Goal: Task Accomplishment & Management: Manage account settings

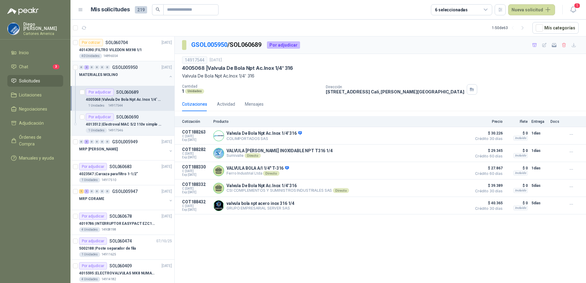
click at [168, 77] on button "button" at bounding box center [170, 76] width 5 height 5
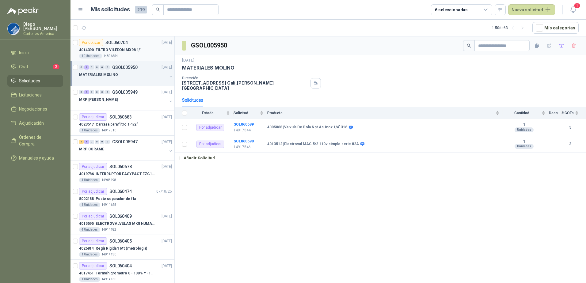
click at [131, 51] on p "4014390 | FILTRO VILEDON MX98 1/1" at bounding box center [110, 50] width 63 height 6
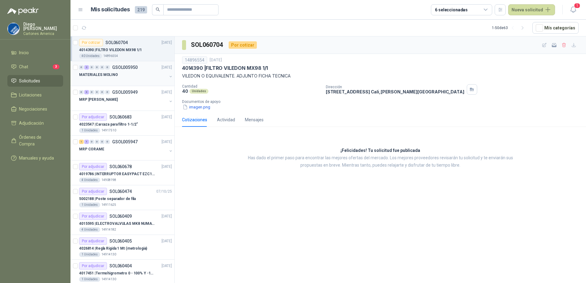
click at [128, 75] on div "MATERIALES MOLINO" at bounding box center [123, 74] width 88 height 7
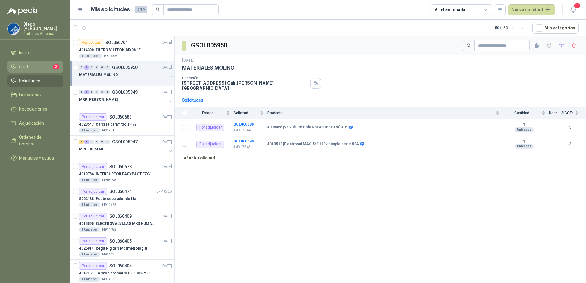
click at [30, 66] on li "Chat 3" at bounding box center [35, 66] width 48 height 7
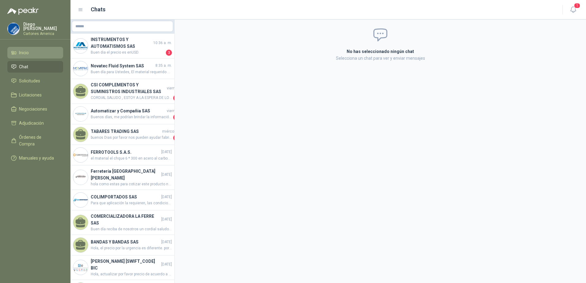
click at [37, 54] on li "Inicio" at bounding box center [35, 52] width 48 height 7
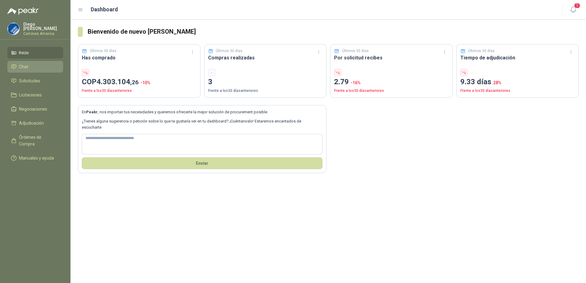
click at [39, 63] on li "Chat" at bounding box center [35, 66] width 48 height 7
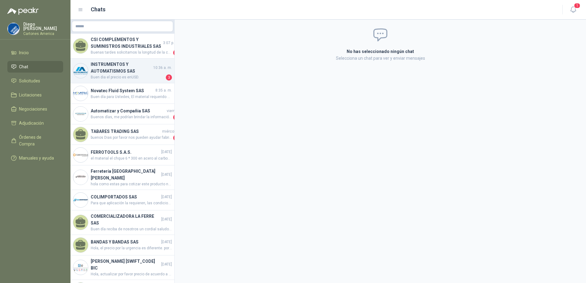
click at [123, 76] on span "Buen dia el precio es enUSD." at bounding box center [128, 78] width 74 height 6
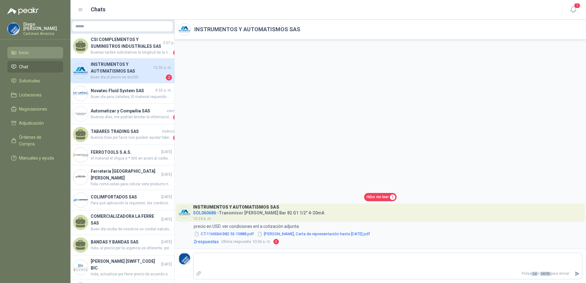
click at [20, 54] on span "Inicio" at bounding box center [24, 52] width 10 height 7
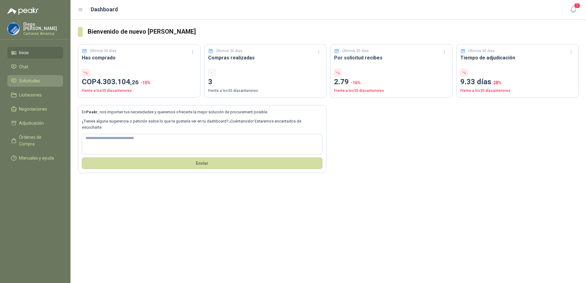
click at [36, 78] on span "Solicitudes" at bounding box center [29, 81] width 21 height 7
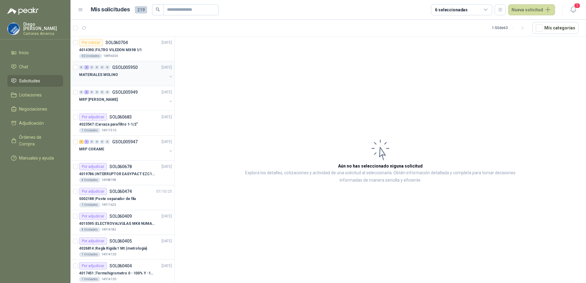
click at [162, 74] on div "MATERIALES MOLINO" at bounding box center [126, 77] width 94 height 12
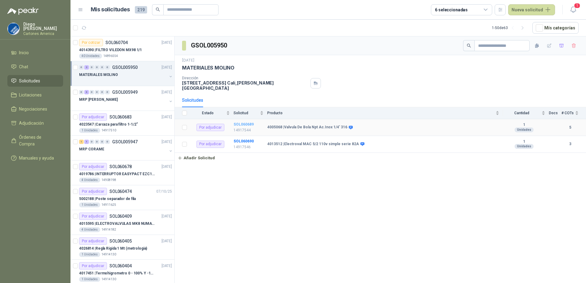
click at [235, 122] on b "SOL060689" at bounding box center [244, 124] width 20 height 4
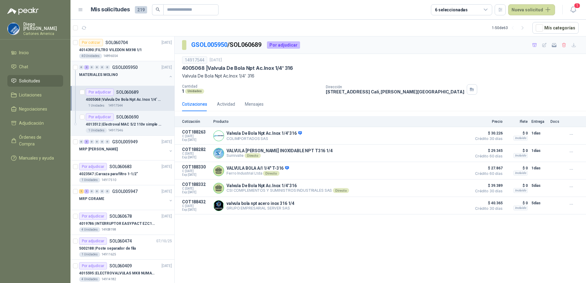
click at [130, 74] on div "MATERIALES MOLINO" at bounding box center [123, 74] width 88 height 7
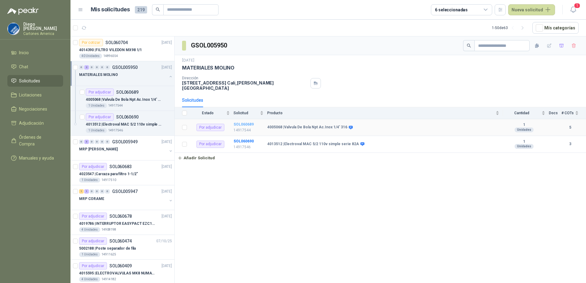
click at [245, 122] on b "SOL060689" at bounding box center [244, 124] width 20 height 4
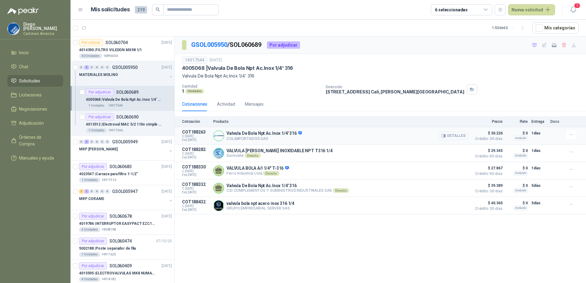
click at [450, 136] on button "Detalles" at bounding box center [454, 136] width 29 height 8
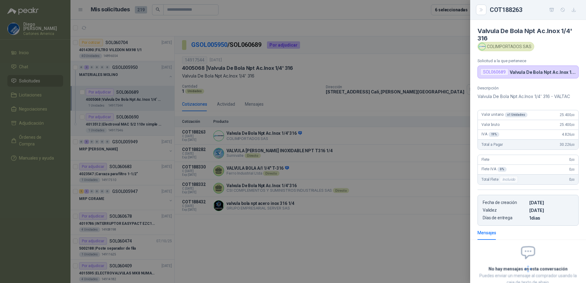
scroll to position [41, 0]
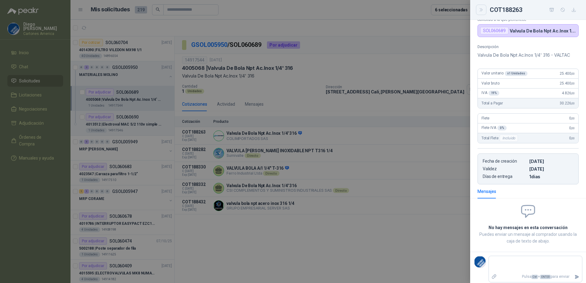
click at [482, 10] on icon "Close" at bounding box center [481, 9] width 3 height 3
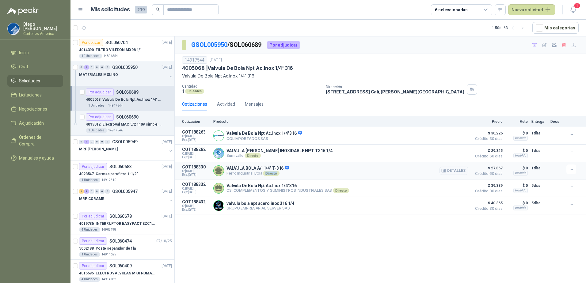
drag, startPoint x: 264, startPoint y: 174, endPoint x: 276, endPoint y: 173, distance: 12.0
click at [276, 173] on div "Directo" at bounding box center [271, 173] width 16 height 5
click at [235, 221] on div "GSOL005950 / SOL060689 Por adjudicar 14917544 10 oct, 2025 4005068 | Valvula De…" at bounding box center [381, 160] width 412 height 249
drag, startPoint x: 226, startPoint y: 208, endPoint x: 251, endPoint y: 201, distance: 25.1
click at [251, 201] on div "valvula bola npt acero inox 316 1/4 GRUPO EMPRESARIAL SERVER SAS Detalles" at bounding box center [340, 206] width 255 height 12
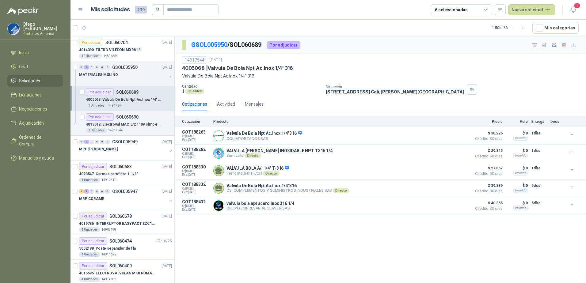
click at [336, 39] on div "GSOL005950 / SOL060689 Por adjudicar" at bounding box center [381, 44] width 412 height 17
click at [126, 53] on div "4014390 | FILTRO VILEDON MX98 1/1" at bounding box center [125, 49] width 93 height 7
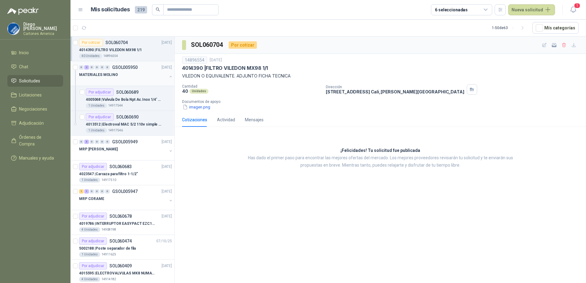
click at [168, 77] on button "button" at bounding box center [170, 76] width 5 height 5
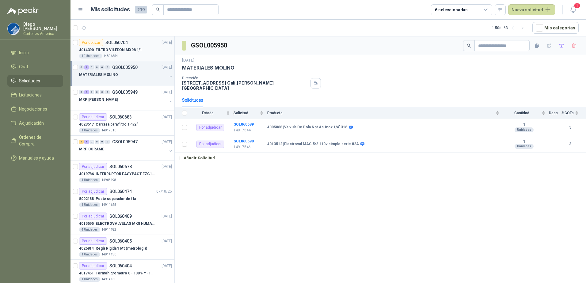
click at [136, 46] on div "4014390 | FILTRO VILEDON MX98 1/1" at bounding box center [125, 49] width 93 height 7
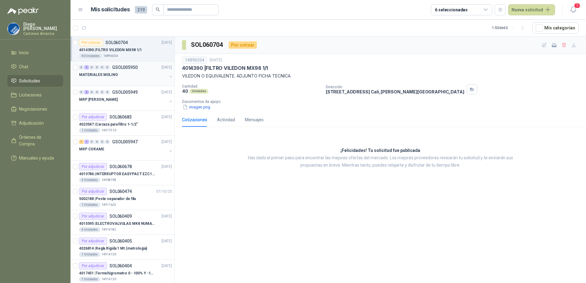
click at [139, 67] on div "0 2 0 0 0 0 GSOL005950 10/10/25" at bounding box center [126, 67] width 94 height 7
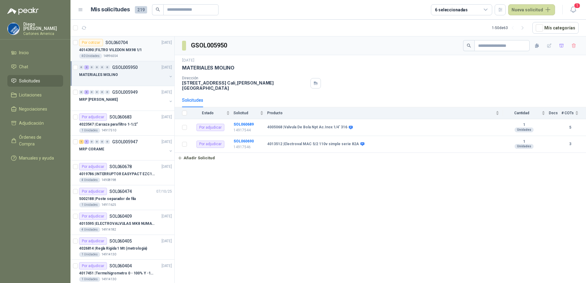
click at [125, 50] on p "4014390 | FILTRO VILEDON MX98 1/1" at bounding box center [110, 50] width 63 height 6
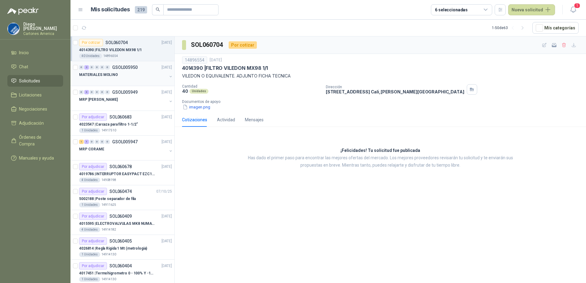
click at [123, 72] on div "MATERIALES MOLINO" at bounding box center [123, 74] width 88 height 7
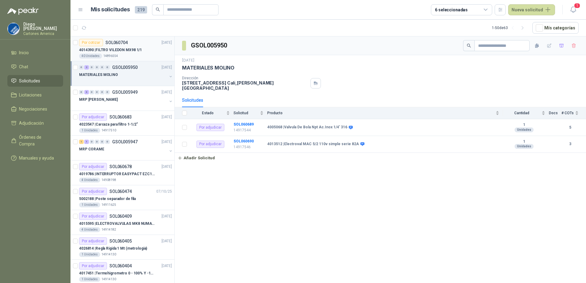
click at [140, 58] on div "40 Unidades 14896554" at bounding box center [125, 56] width 93 height 5
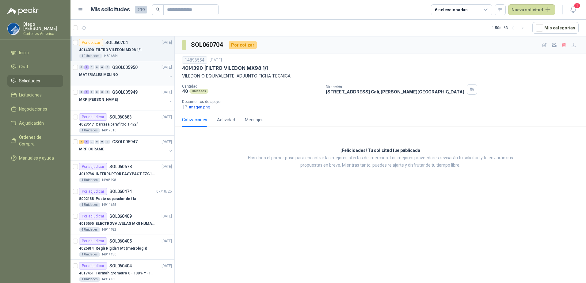
click at [131, 76] on div "MATERIALES MOLINO" at bounding box center [123, 74] width 88 height 7
